Goal: Task Accomplishment & Management: Complete application form

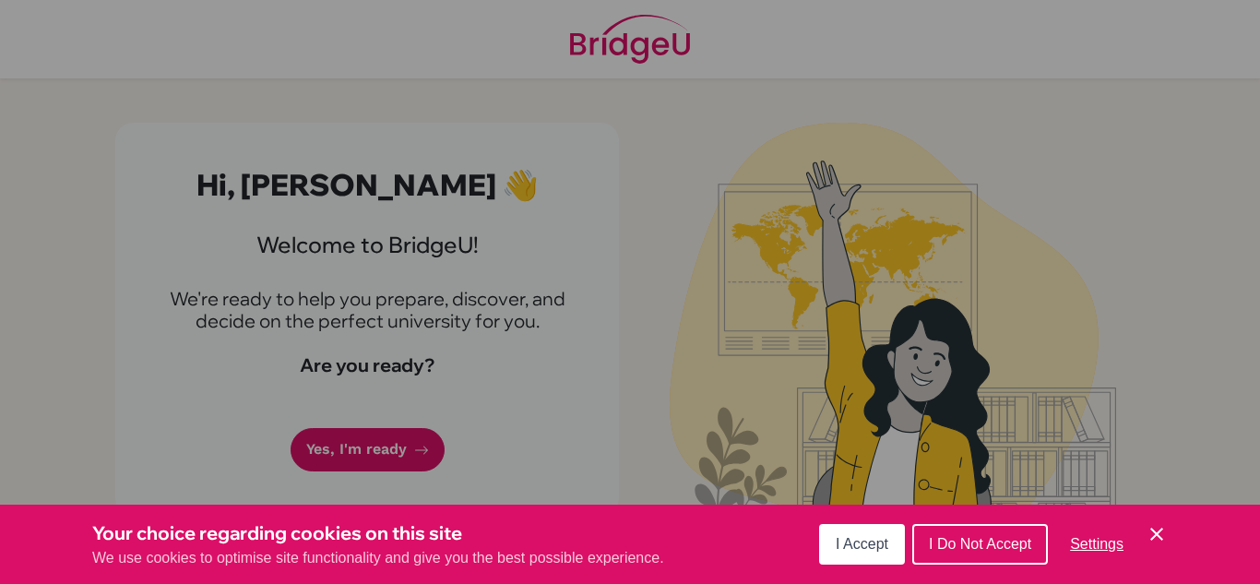
click at [836, 552] on button "I Accept" at bounding box center [862, 544] width 86 height 41
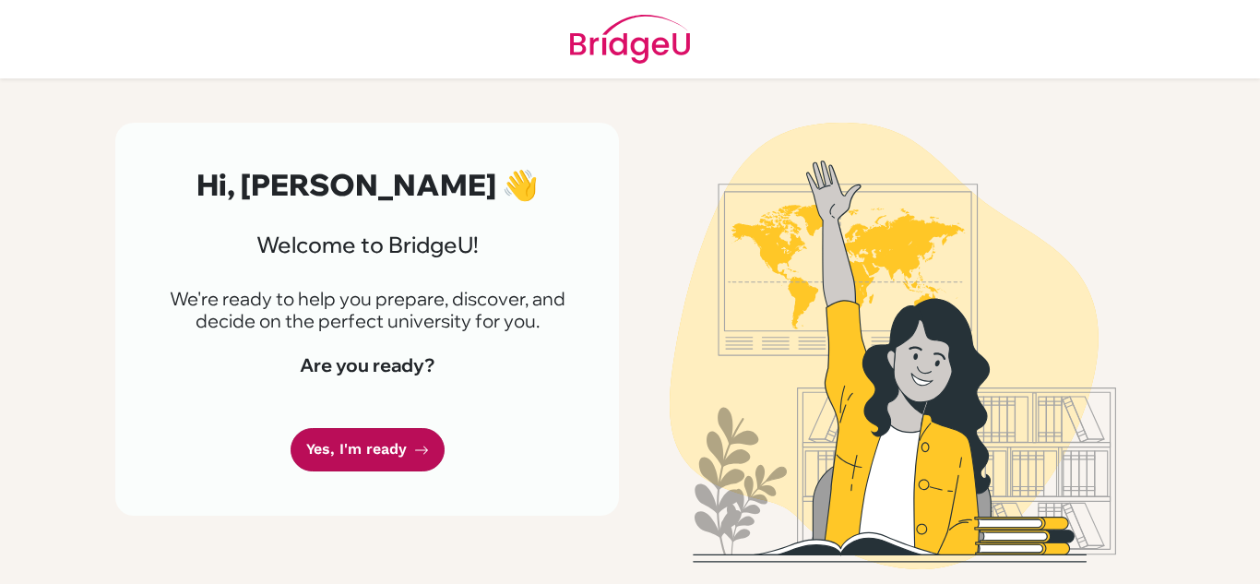
click at [310, 436] on link "Yes, I'm ready" at bounding box center [368, 449] width 154 height 43
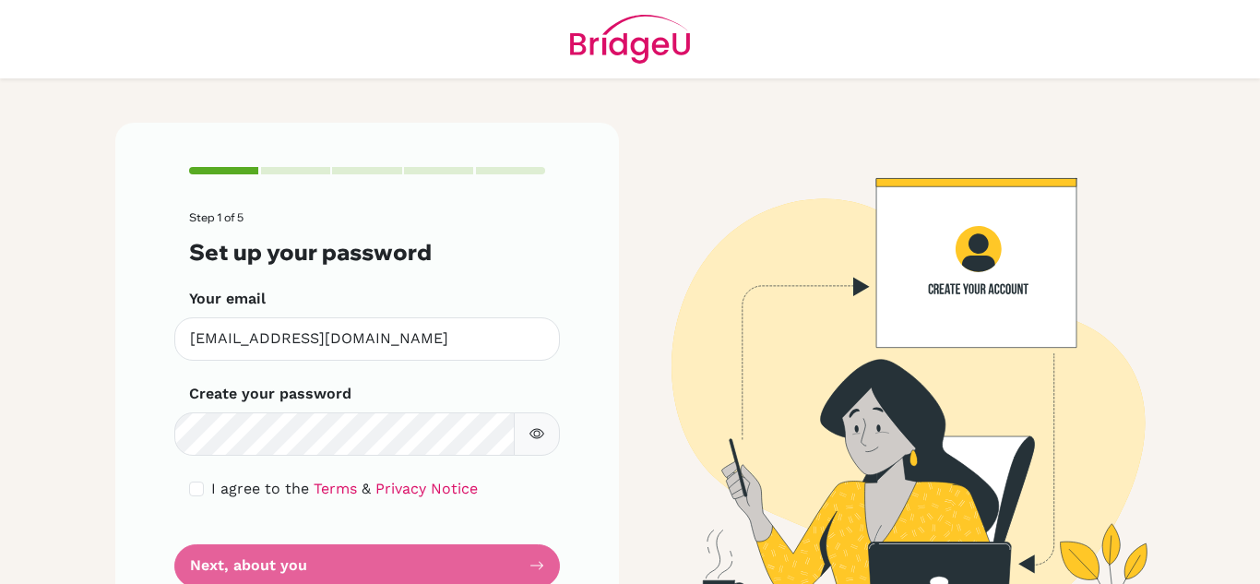
click at [409, 563] on form "Step 1 of 5 Set up your password Your email [EMAIL_ADDRESS][DOMAIN_NAME] Invali…" at bounding box center [367, 398] width 356 height 375
click at [191, 494] on input "checkbox" at bounding box center [196, 489] width 15 height 15
checkbox input "true"
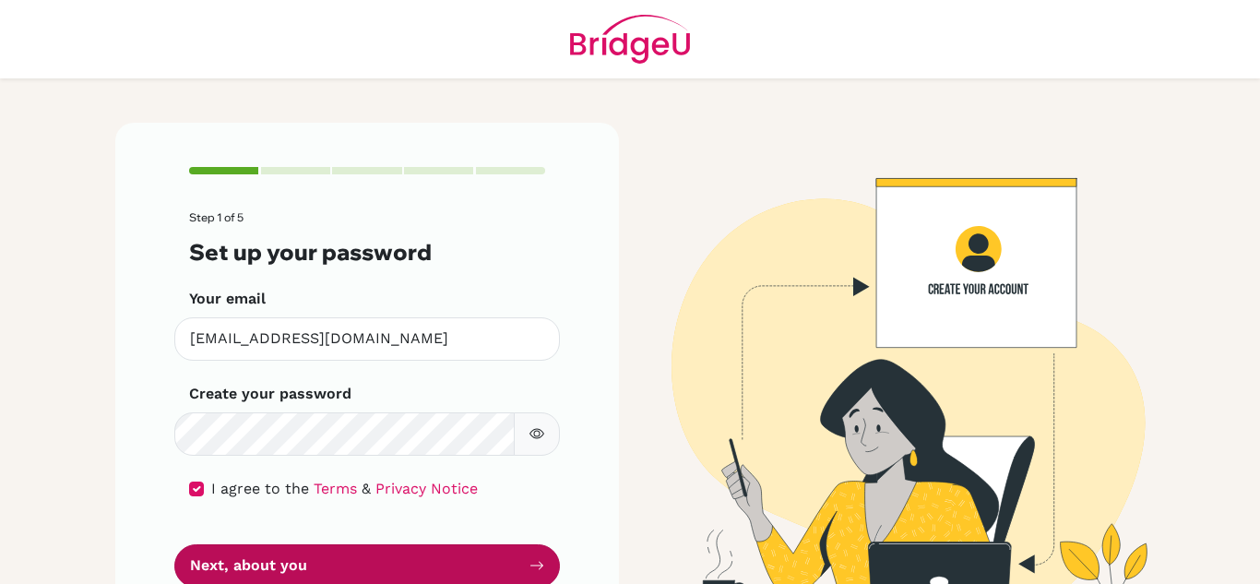
click at [214, 564] on button "Next, about you" at bounding box center [367, 565] width 386 height 43
